Goal: Check status: Check status

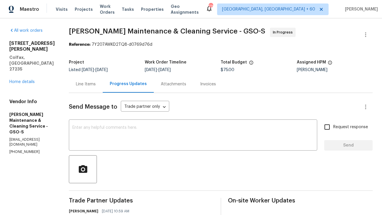
click at [87, 82] on div "Line Items" at bounding box center [86, 84] width 20 height 6
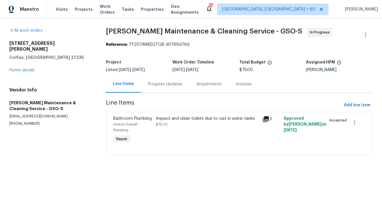
click at [160, 87] on div "Progress Updates" at bounding box center [165, 84] width 34 height 6
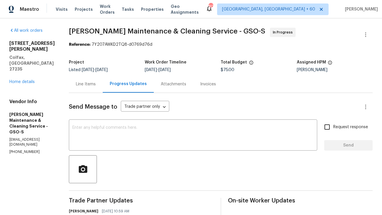
click at [96, 90] on div "Line Items" at bounding box center [86, 84] width 34 height 17
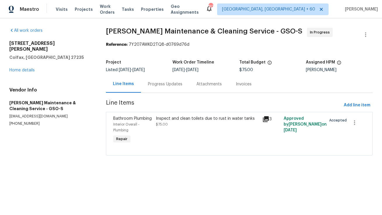
click at [161, 89] on div "Progress Updates" at bounding box center [165, 84] width 48 height 17
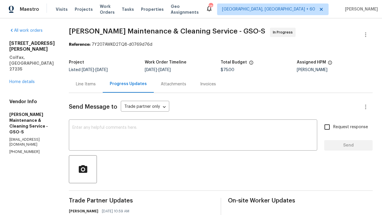
click at [94, 87] on div "Line Items" at bounding box center [86, 84] width 20 height 6
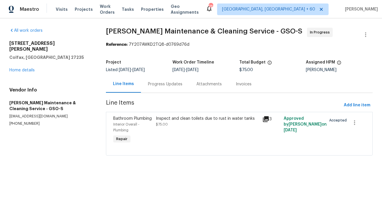
click at [148, 85] on div "Progress Updates" at bounding box center [165, 84] width 34 height 6
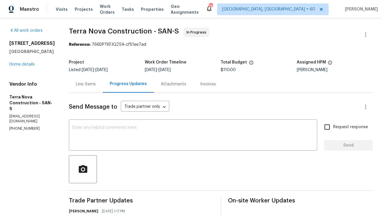
click at [98, 80] on div "Line Items" at bounding box center [86, 84] width 34 height 17
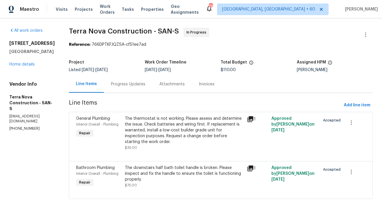
click at [139, 84] on div "Progress Updates" at bounding box center [128, 84] width 34 height 6
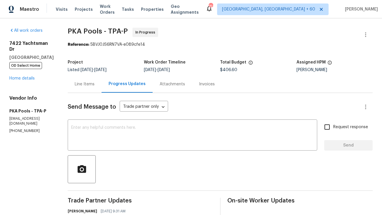
click at [74, 92] on div "Line Items" at bounding box center [85, 84] width 34 height 17
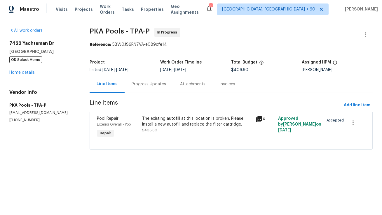
click at [149, 81] on div "Progress Updates" at bounding box center [149, 84] width 34 height 6
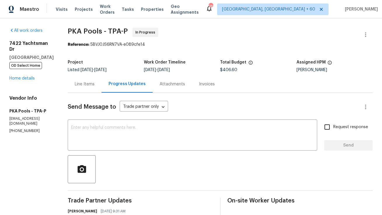
click at [86, 83] on div "Line Items" at bounding box center [85, 84] width 34 height 17
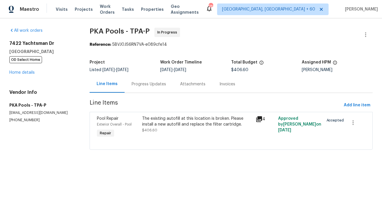
click at [155, 84] on div "Progress Updates" at bounding box center [149, 84] width 34 height 6
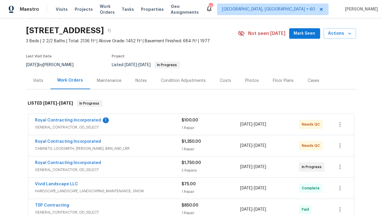
scroll to position [14, 0]
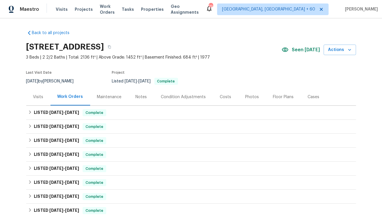
click at [42, 96] on div "Visits" at bounding box center [38, 97] width 10 height 6
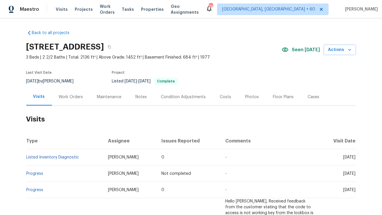
click at [71, 100] on div "Work Orders" at bounding box center [71, 97] width 24 height 6
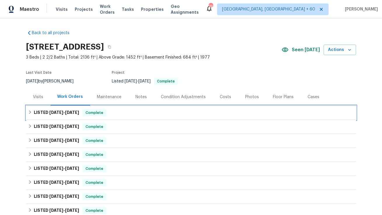
click at [64, 114] on span "8/7/25 - 9/3/25" at bounding box center [64, 113] width 30 height 4
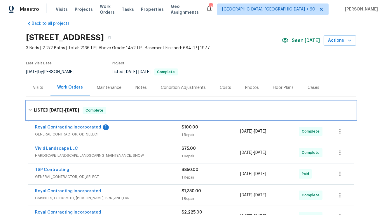
scroll to position [10, 0]
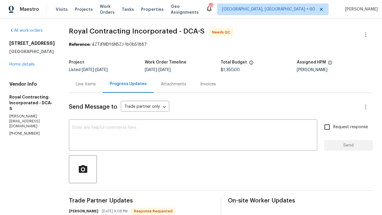
click at [101, 81] on div "Line Items" at bounding box center [86, 84] width 34 height 17
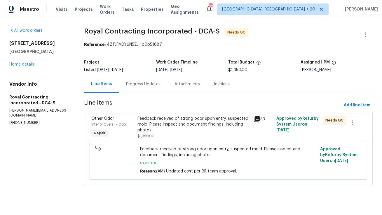
click at [157, 85] on div "Progress Updates" at bounding box center [143, 84] width 34 height 6
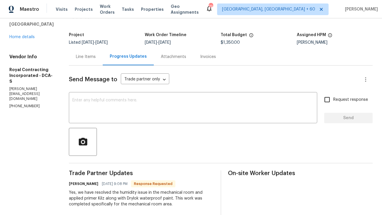
scroll to position [65, 0]
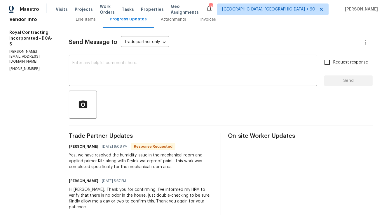
click at [178, 57] on div "x ​" at bounding box center [193, 71] width 248 height 30
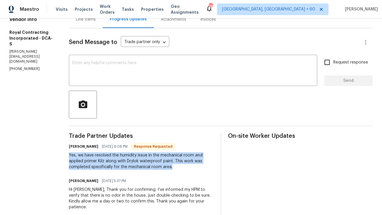
copy div "Yes, we have resolved the humidity issue in the mechanical room and applied pri…"
drag, startPoint x: 76, startPoint y: 155, endPoint x: 195, endPoint y: 168, distance: 120.6
click at [195, 168] on div "Yes, we have resolved the humidity issue in the mechanical room and applied pri…" at bounding box center [141, 162] width 145 height 18
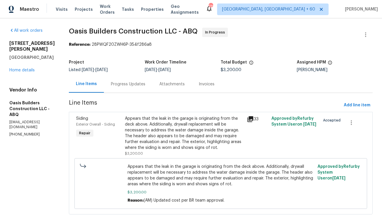
click at [127, 85] on div "Progress Updates" at bounding box center [128, 84] width 34 height 6
